Goal: Find specific page/section: Find specific page/section

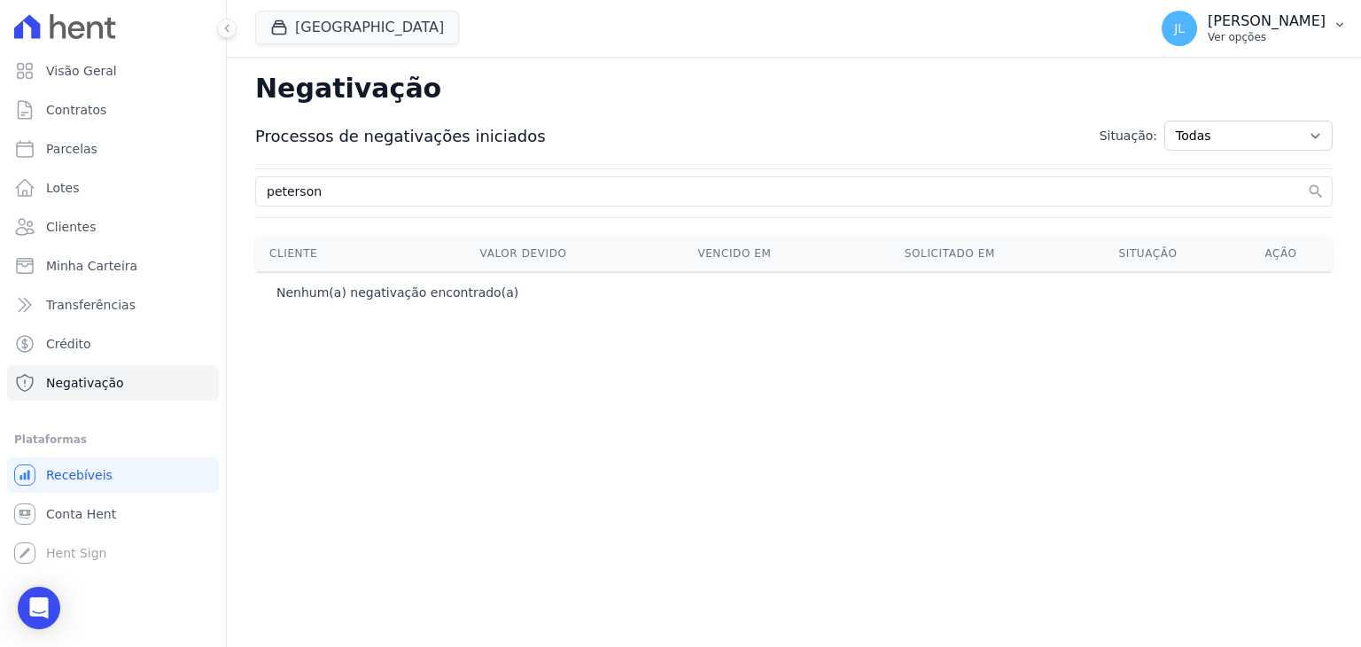
click at [1254, 33] on p "Ver opções" at bounding box center [1266, 37] width 118 height 14
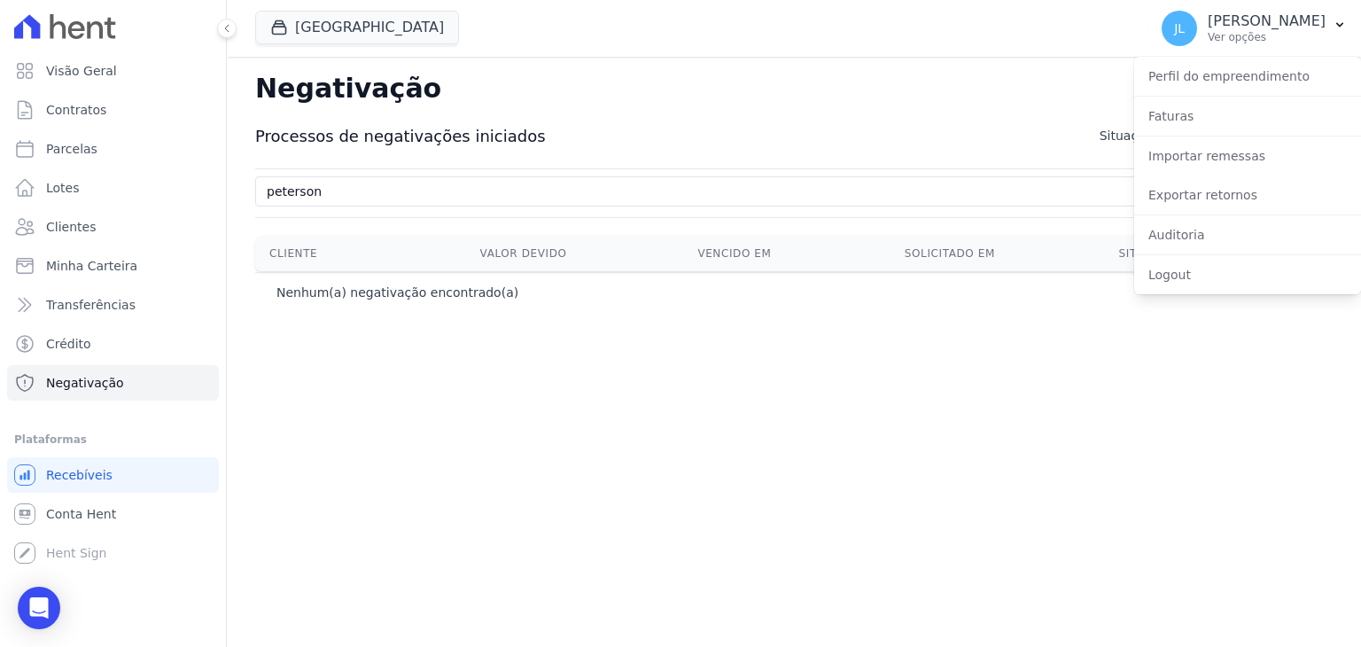
click at [784, 88] on h2 "Negativação" at bounding box center [793, 88] width 1077 height 35
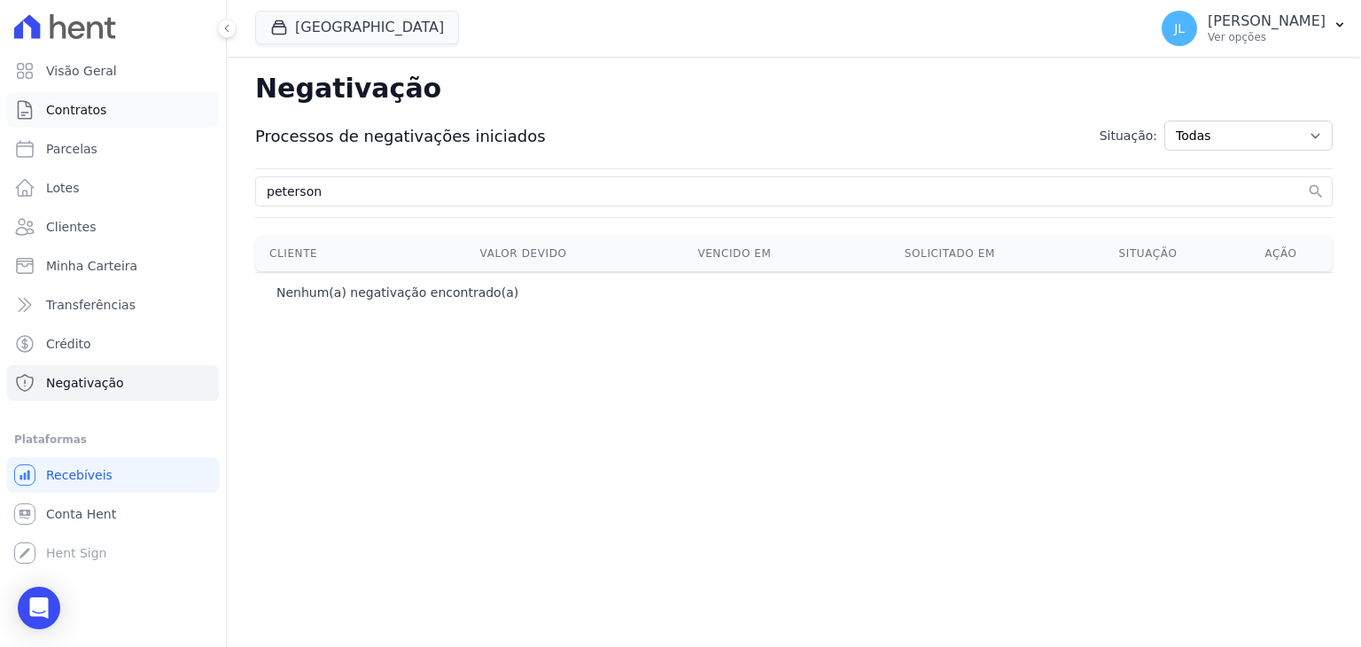
click at [103, 106] on link "Contratos" at bounding box center [113, 109] width 212 height 35
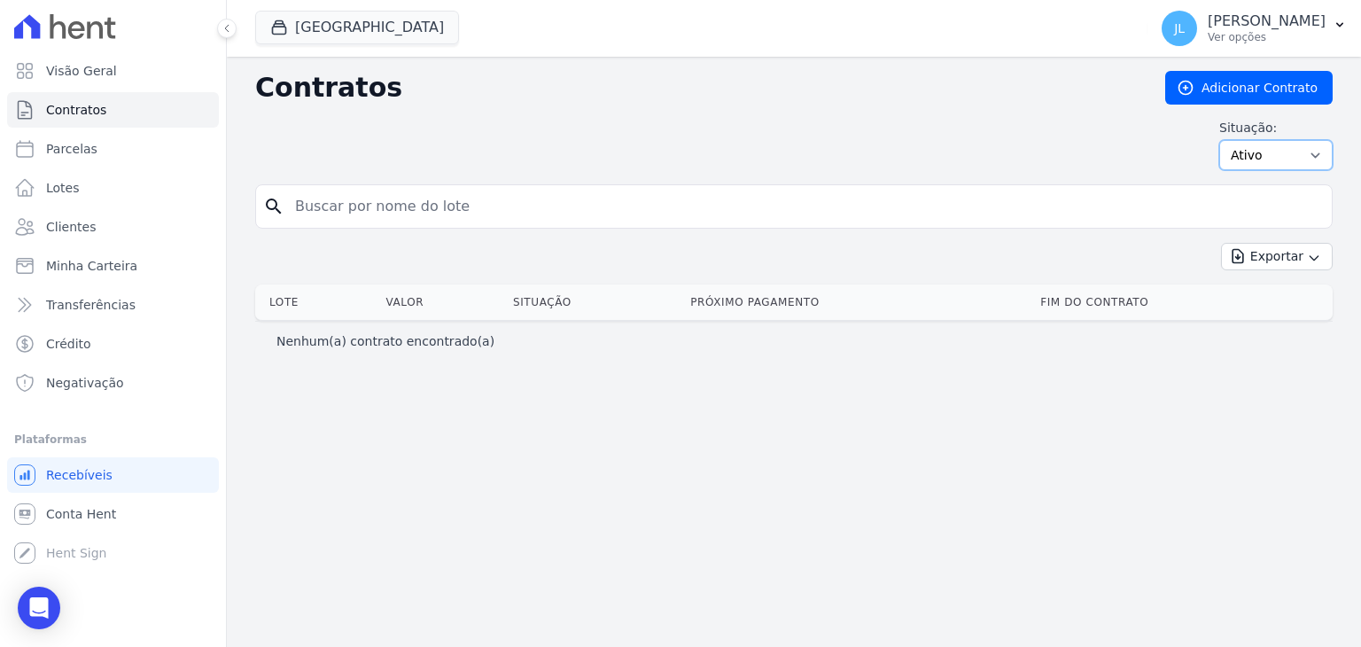
click at [1260, 164] on select "Ativo Todos Pausado Distratado Rascunho Expirado Encerrado" at bounding box center [1275, 155] width 113 height 30
select select "all"
click at [1227, 140] on select "Ativo Todos Pausado Distratado Rascunho Expirado Encerrado" at bounding box center [1275, 155] width 113 height 30
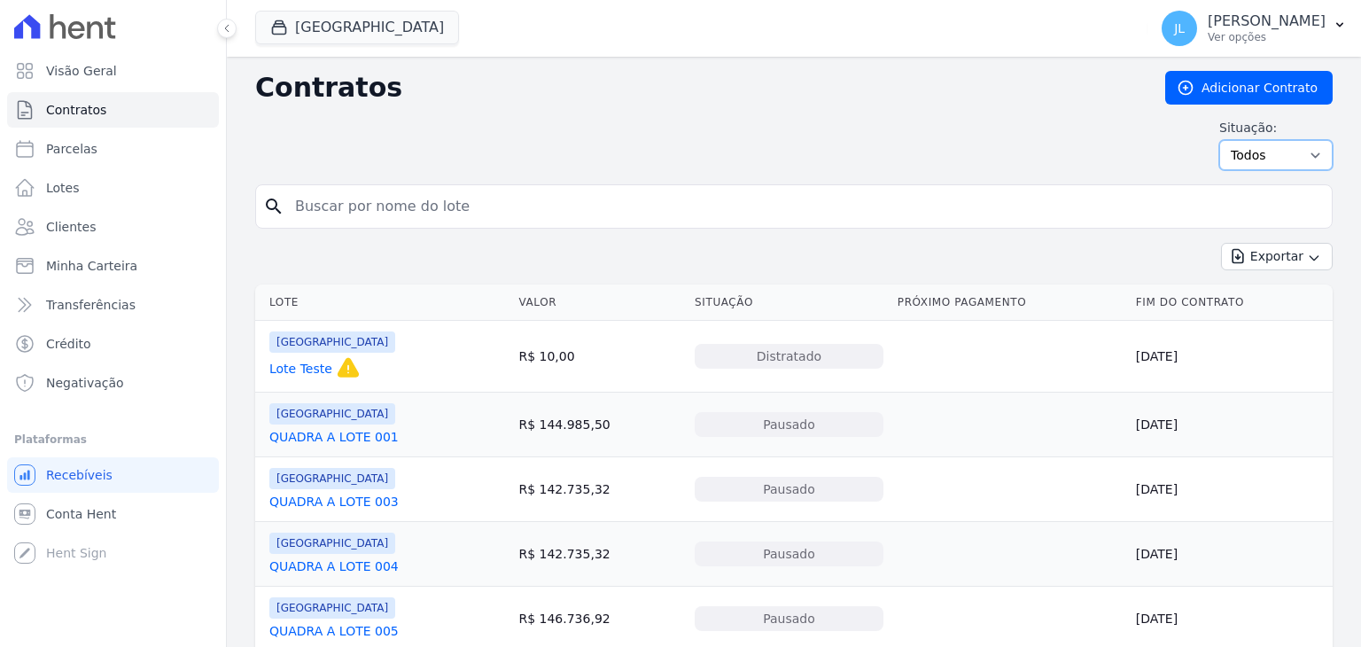
drag, startPoint x: 0, startPoint y: 0, endPoint x: 1277, endPoint y: 148, distance: 1285.9
click at [1277, 148] on select "Ativo Todos Pausado Distratado Rascunho Expirado Encerrado" at bounding box center [1275, 155] width 113 height 30
select select
click at [1219, 140] on select "Ativo Todos Pausado Distratado Rascunho Expirado Encerrado" at bounding box center [1275, 155] width 113 height 30
